Goal: Go to known website: Go to known website

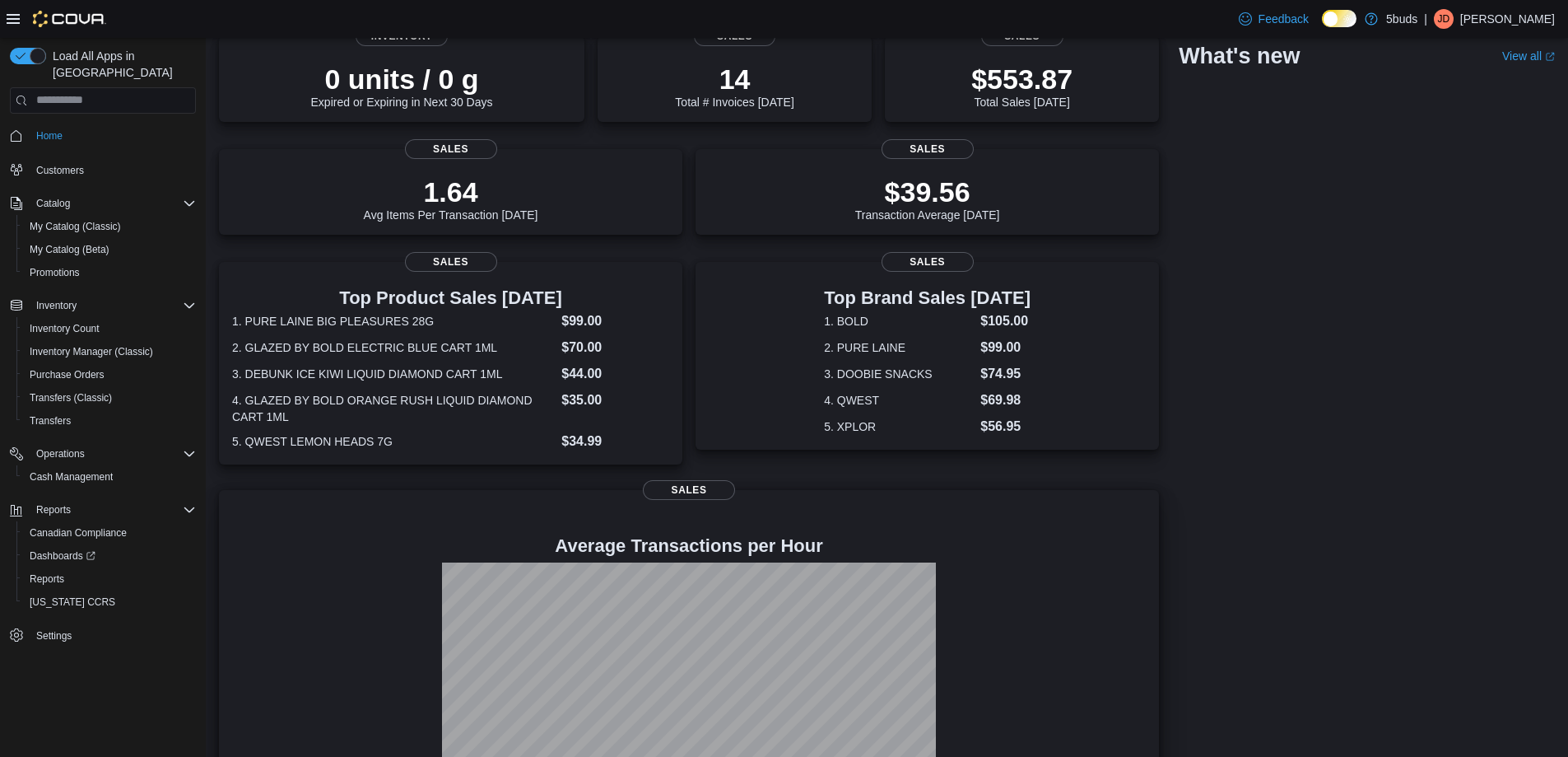
scroll to position [222, 0]
